Goal: Information Seeking & Learning: Learn about a topic

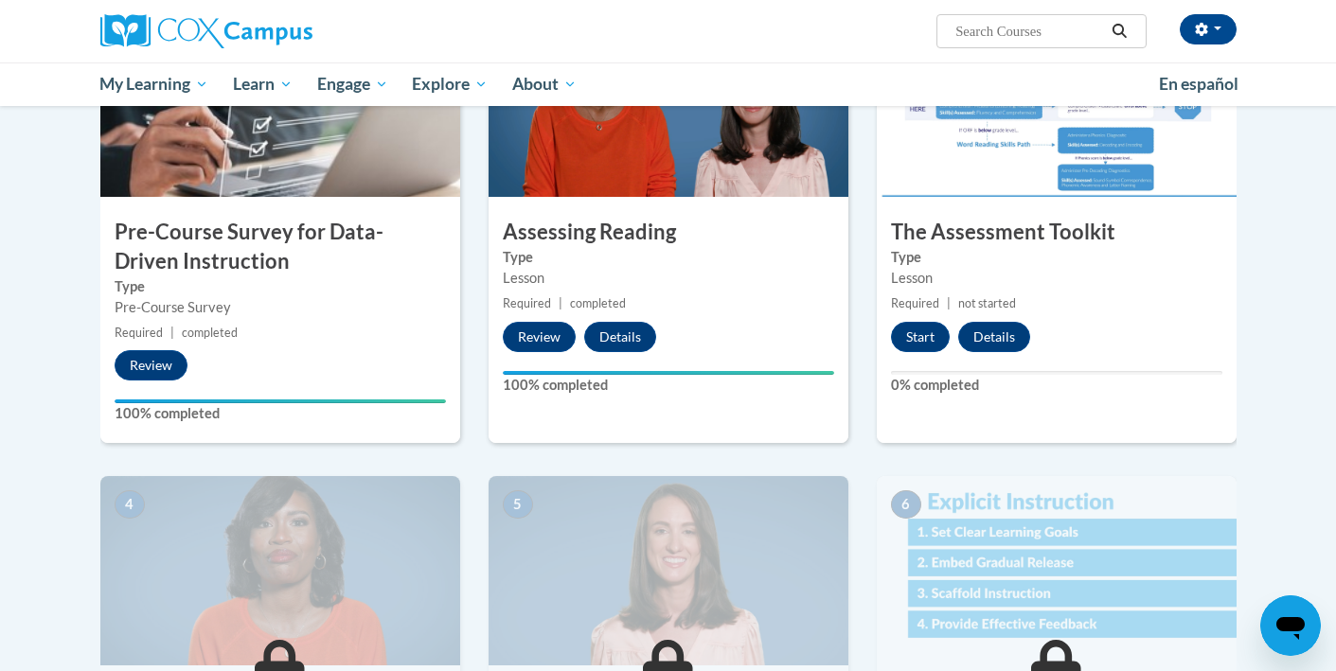
scroll to position [527, 0]
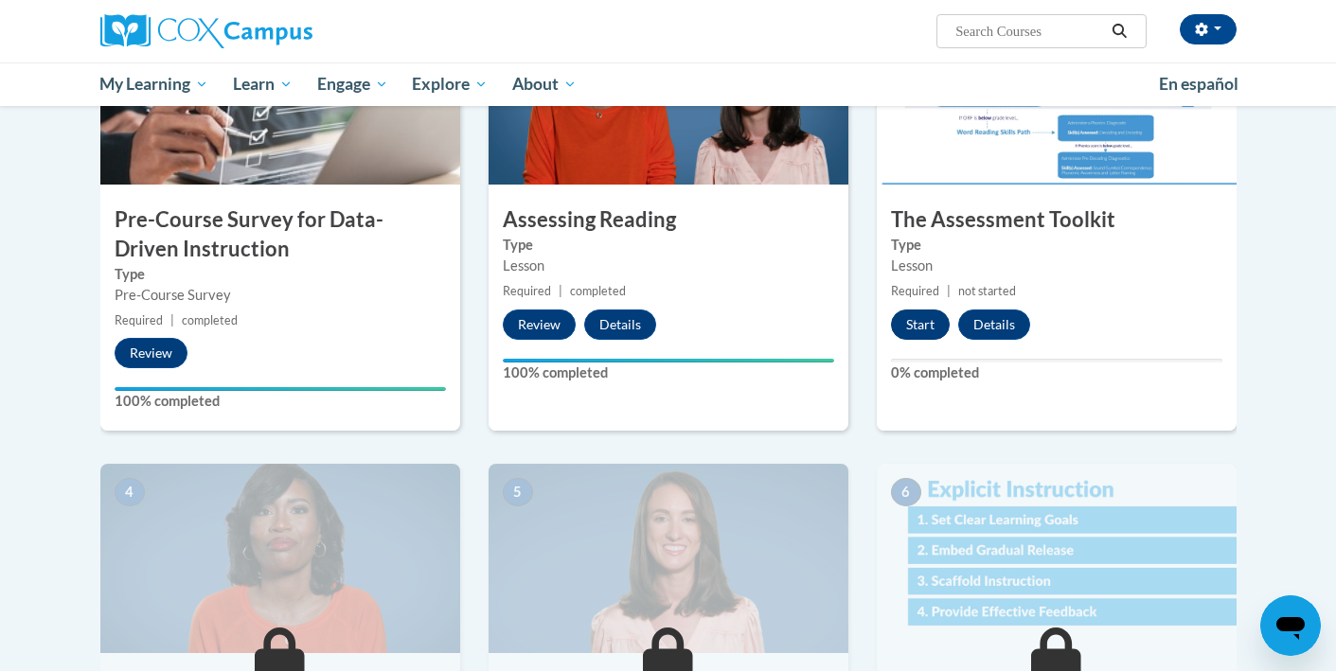
click at [921, 325] on button "Start" at bounding box center [920, 325] width 59 height 30
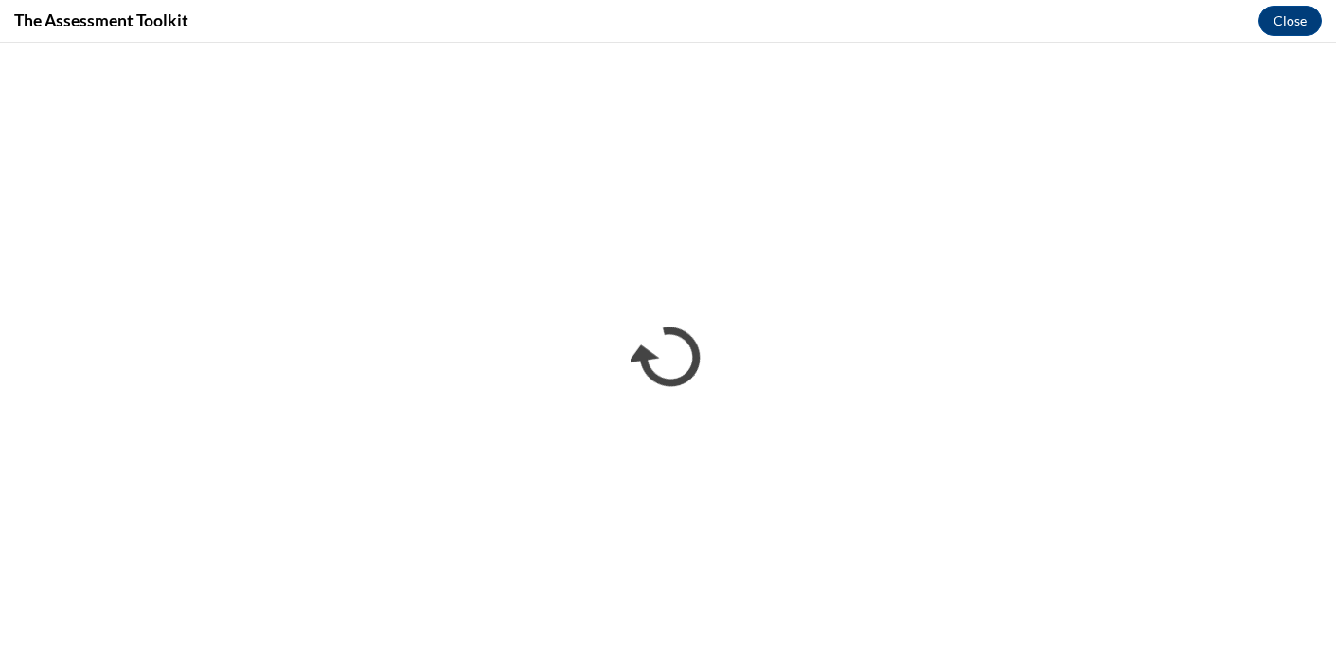
scroll to position [0, 0]
